Goal: Find specific page/section: Find specific page/section

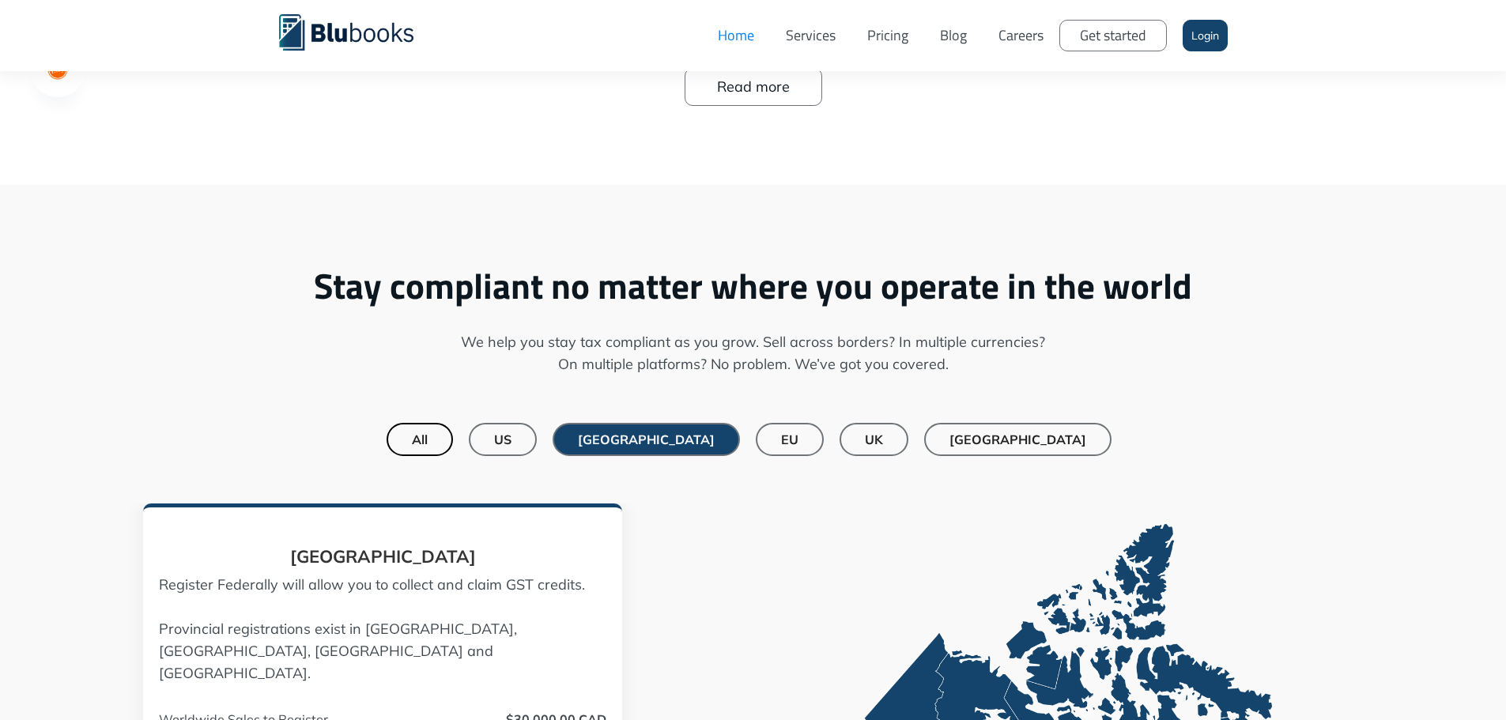
scroll to position [1265, 0]
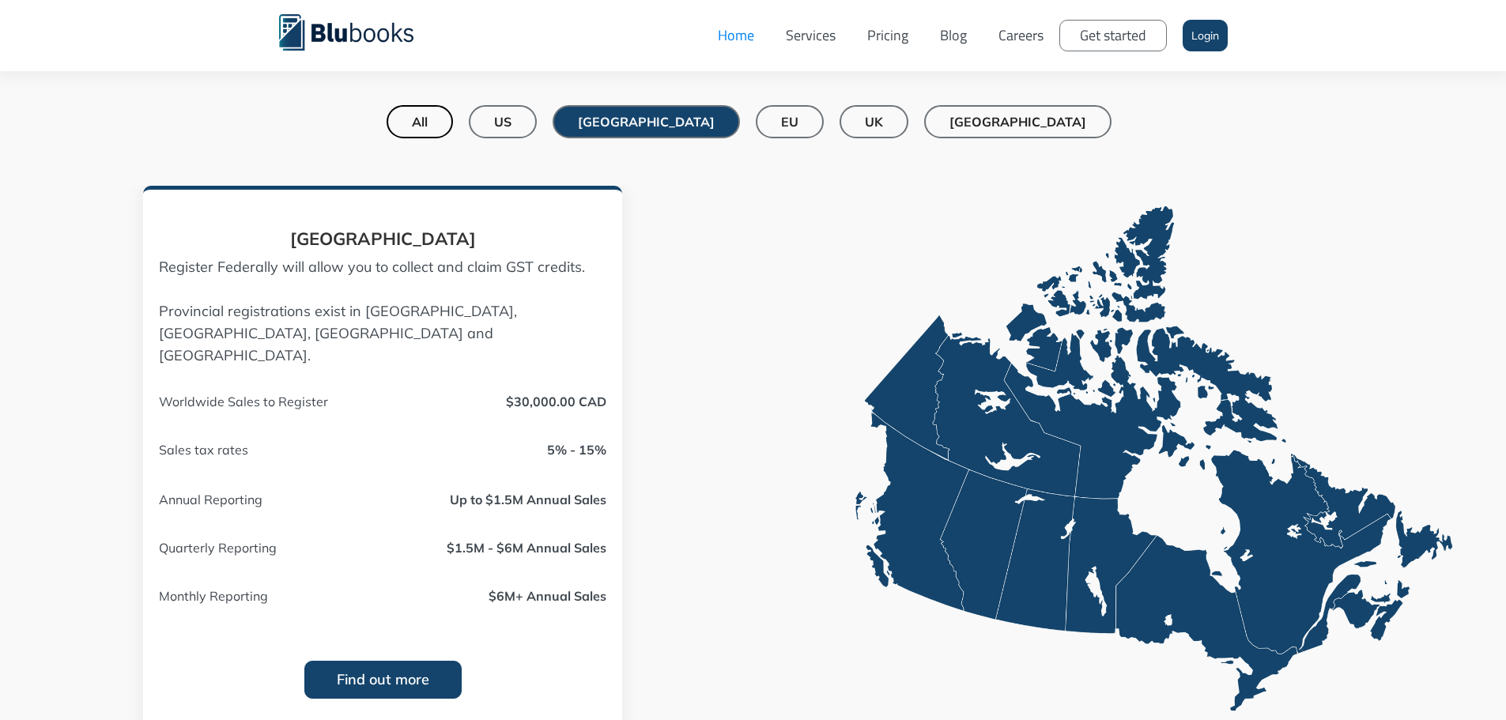
click at [1019, 44] on link "Careers" at bounding box center [1021, 35] width 77 height 47
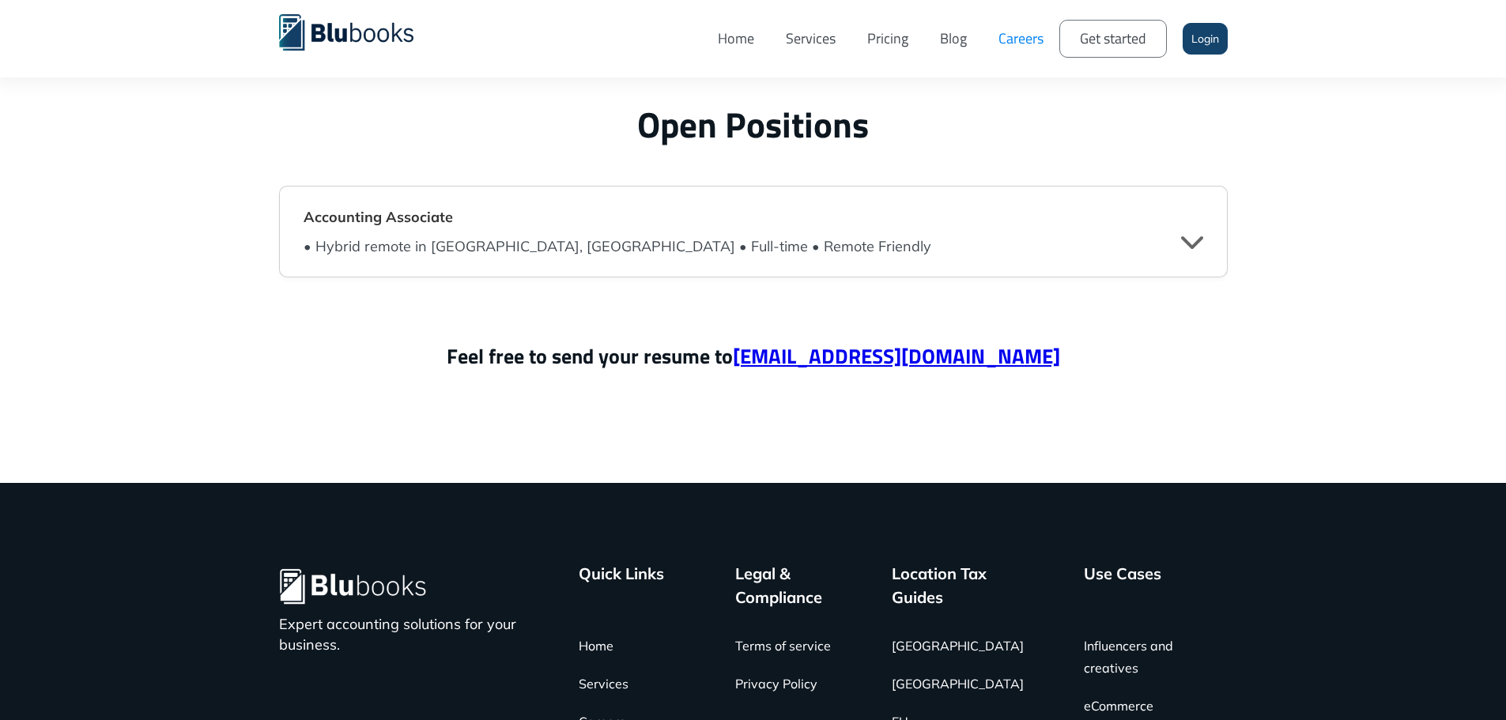
scroll to position [3875, 0]
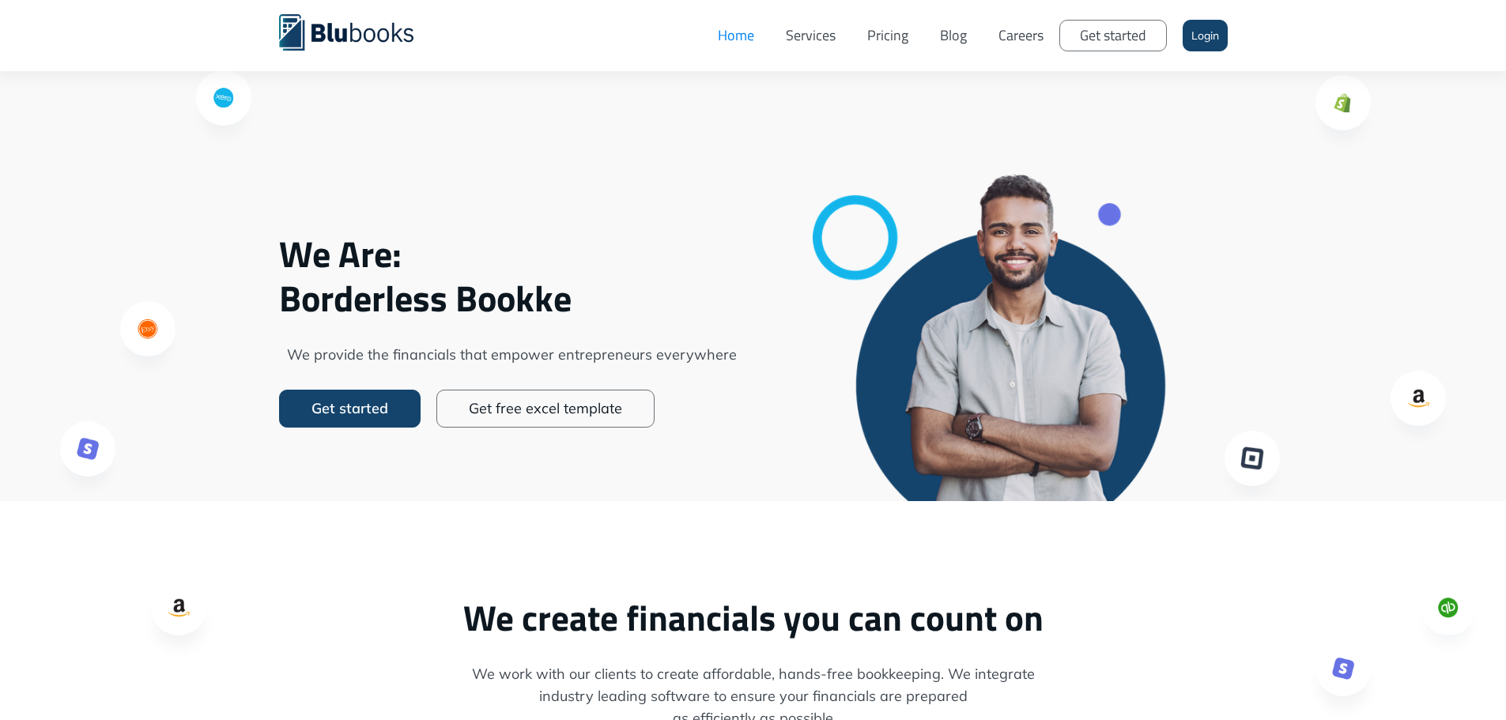
scroll to position [47, 0]
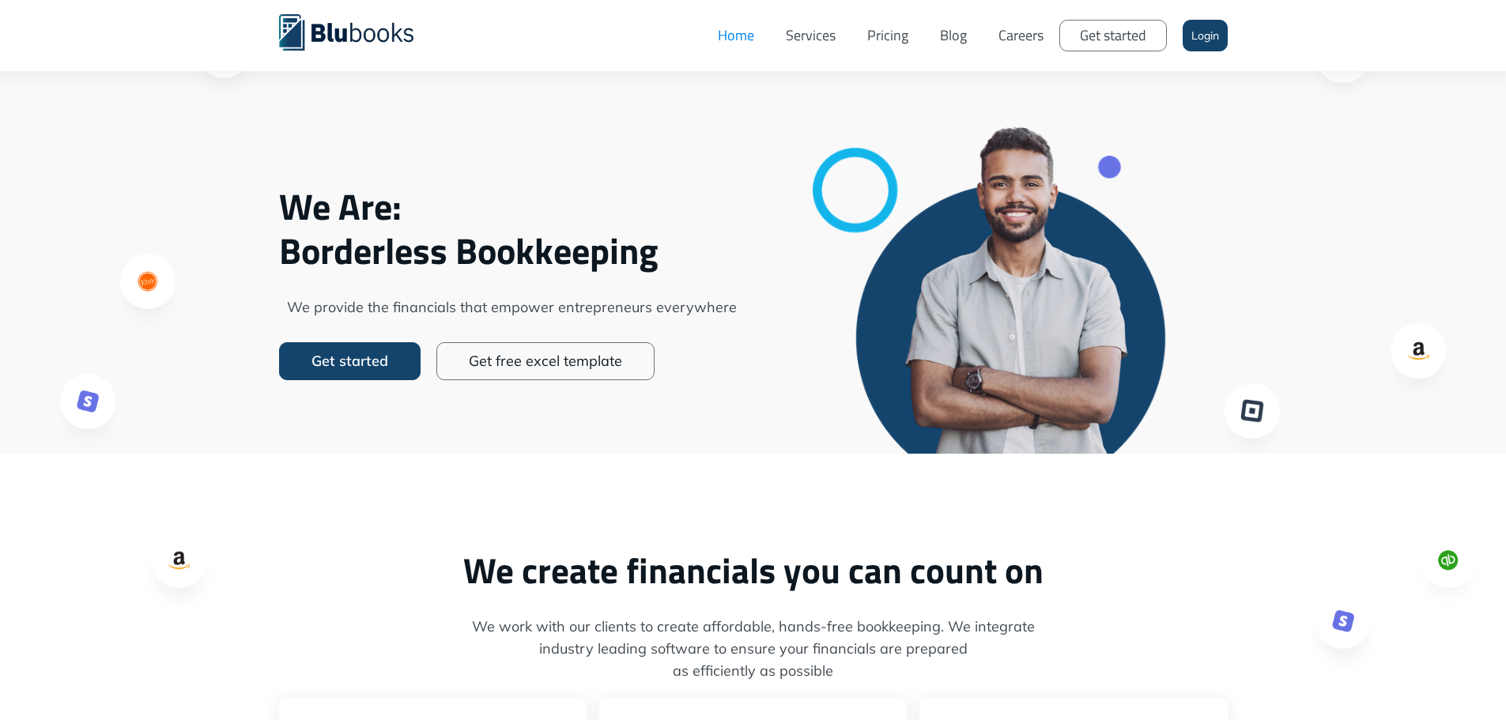
click at [1020, 32] on link "Careers" at bounding box center [1021, 35] width 77 height 47
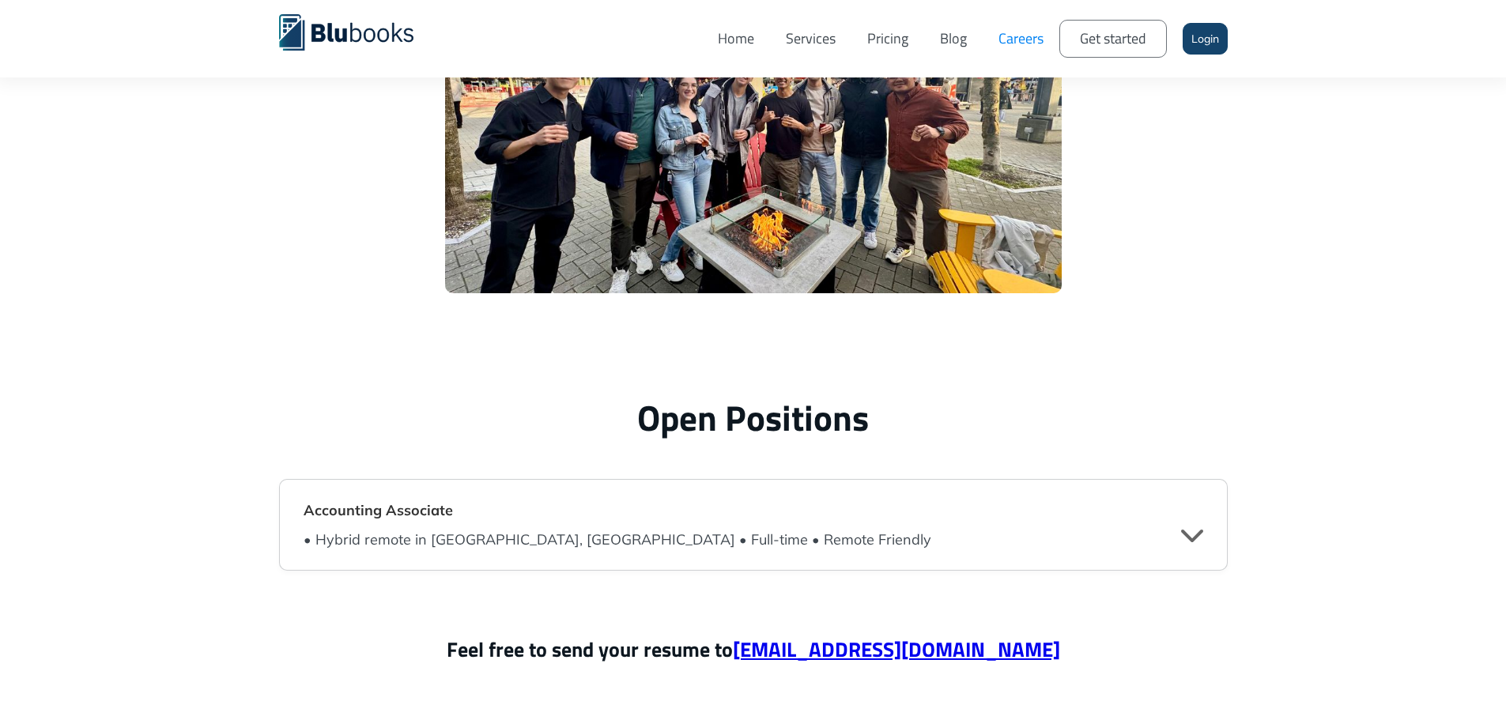
scroll to position [3571, 0]
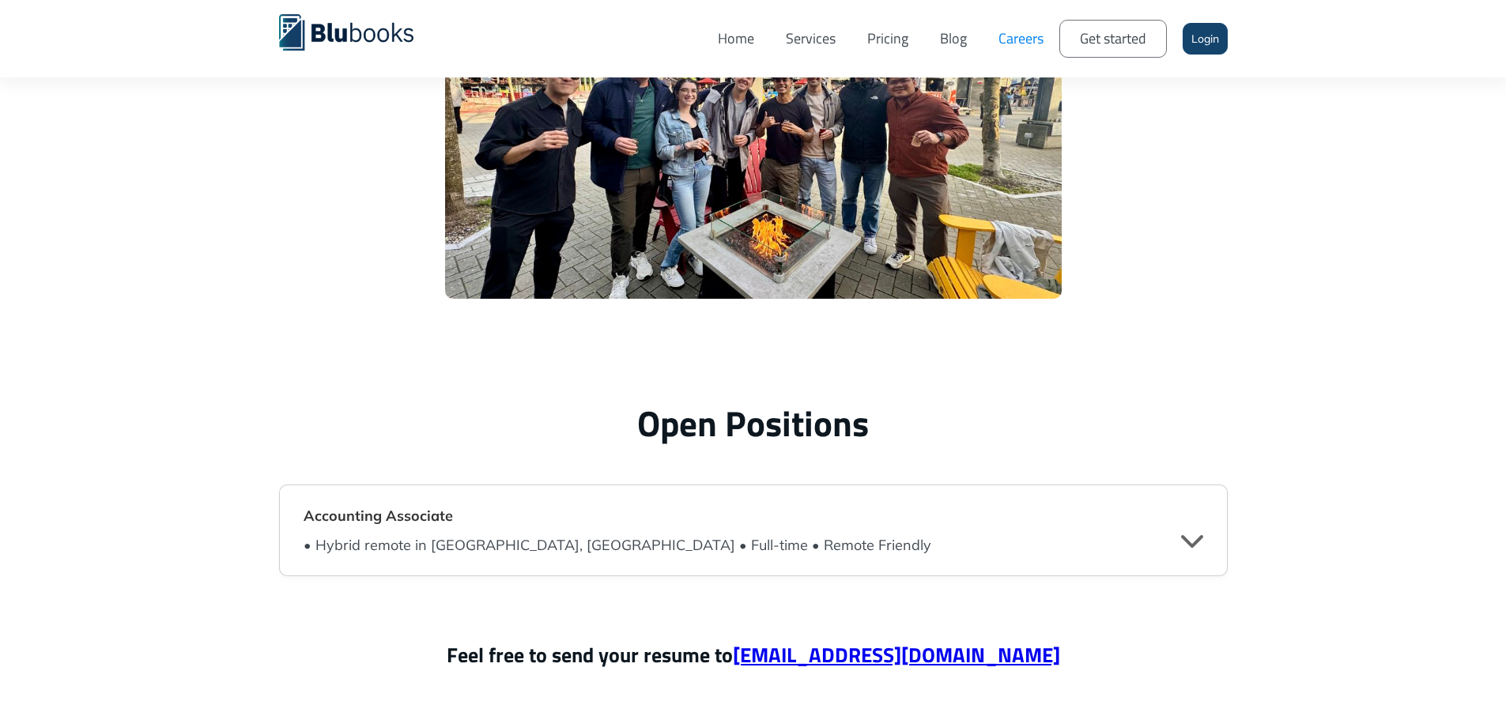
click at [1075, 536] on div "• Hybrid remote in Vancouver, BC • Full-time • Remote Friendly " at bounding box center [754, 542] width 900 height 28
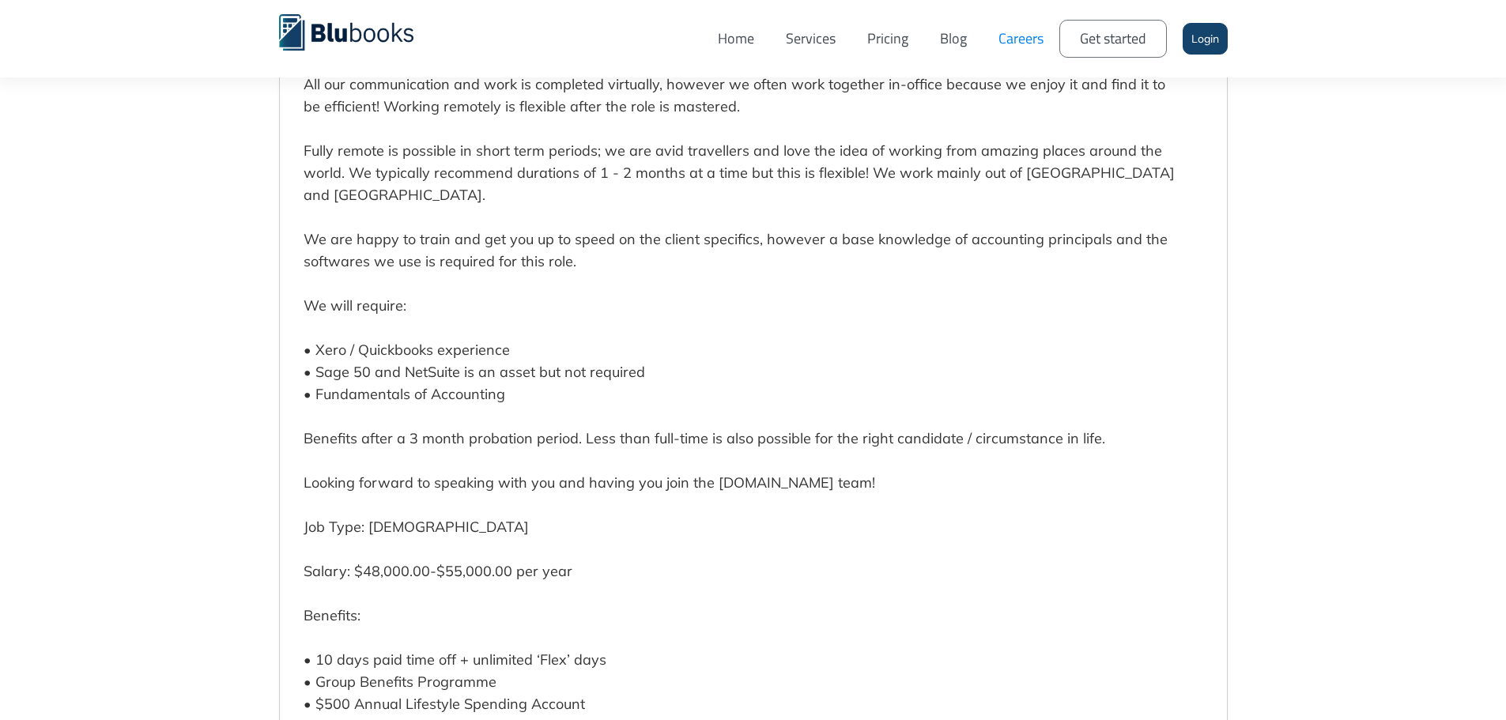
scroll to position [4441, 0]
